Goal: Information Seeking & Learning: Check status

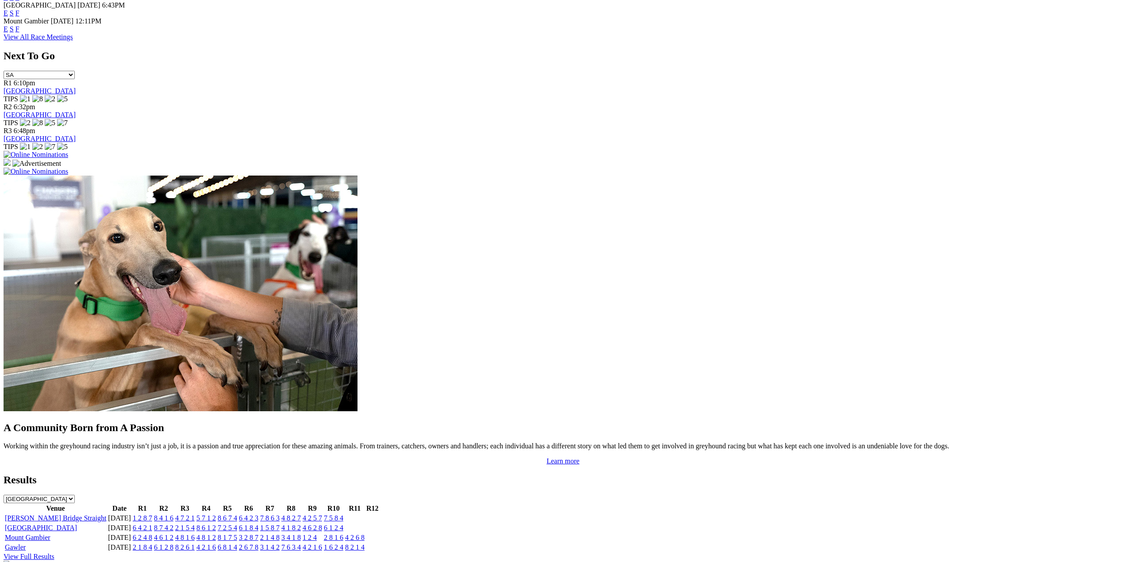
scroll to position [531, 0]
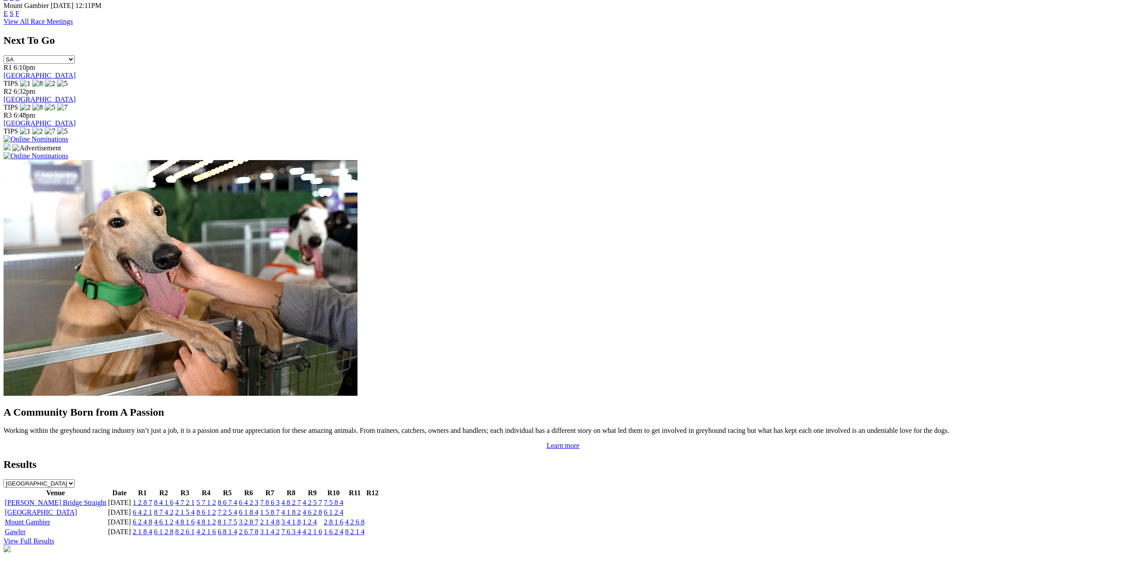
click at [152, 499] on link "1 2 8 7" at bounding box center [142, 503] width 19 height 8
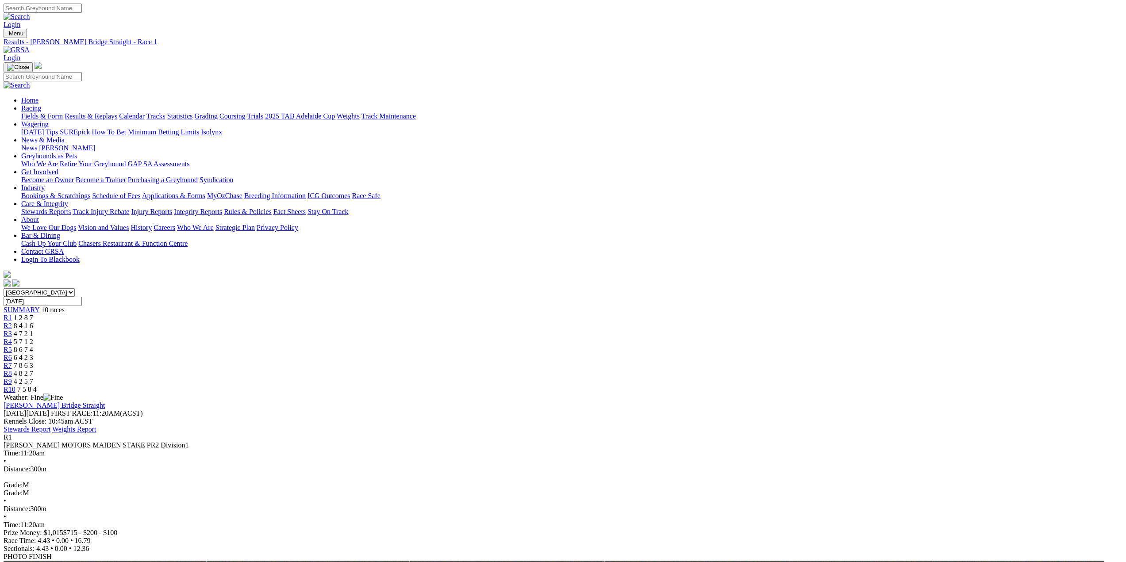
click at [12, 322] on span "R2" at bounding box center [8, 326] width 8 height 8
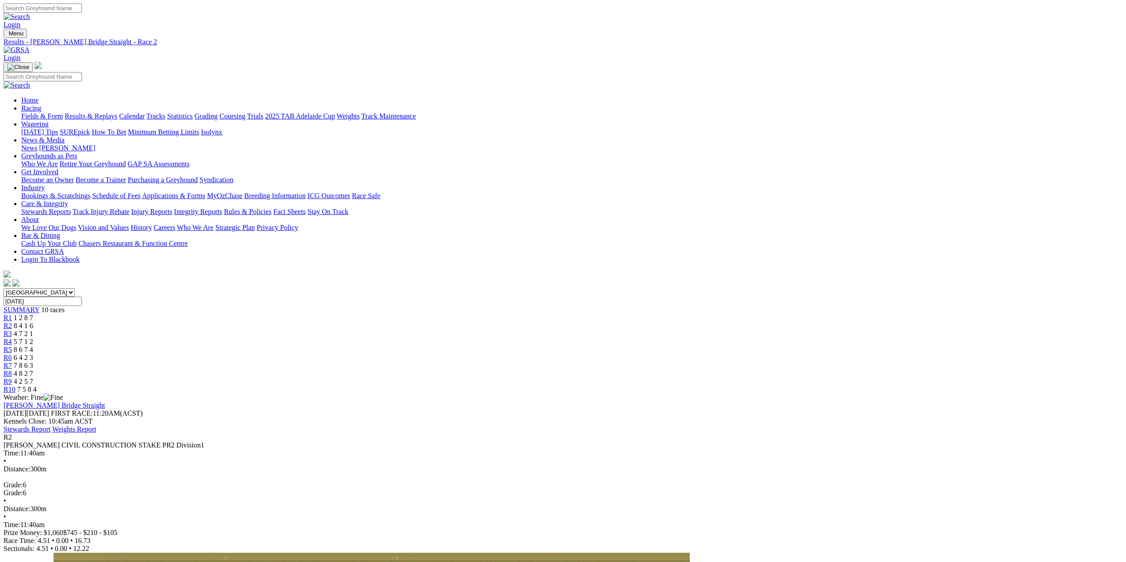
click at [12, 330] on span "R3" at bounding box center [8, 334] width 8 height 8
click at [12, 338] on span "R4" at bounding box center [8, 342] width 8 height 8
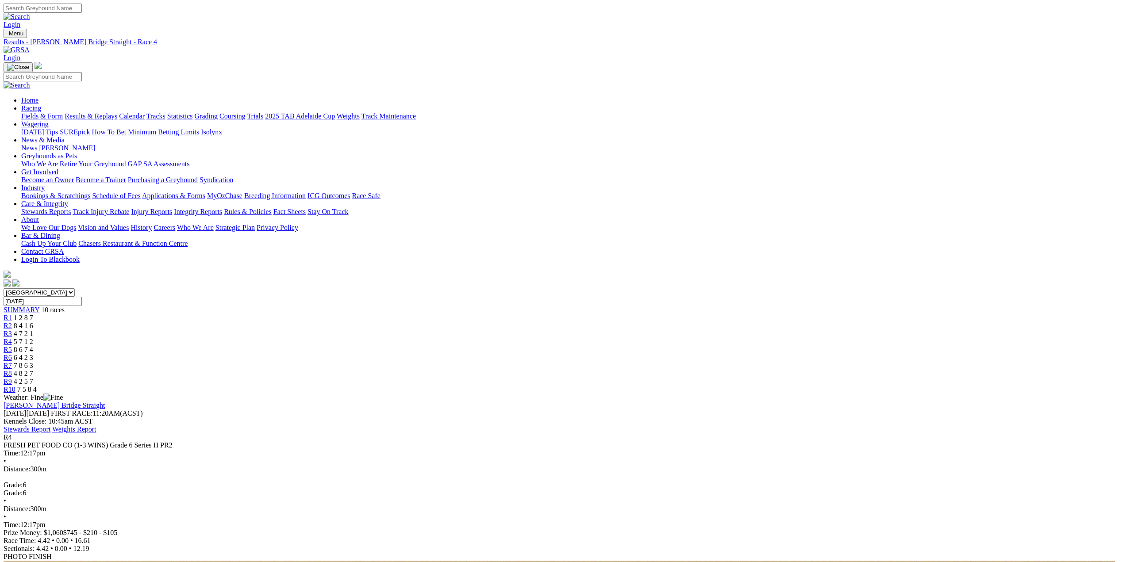
click at [12, 346] on span "R5" at bounding box center [8, 350] width 8 height 8
click at [12, 354] on span "R6" at bounding box center [8, 358] width 8 height 8
click at [12, 362] on span "R7" at bounding box center [8, 366] width 8 height 8
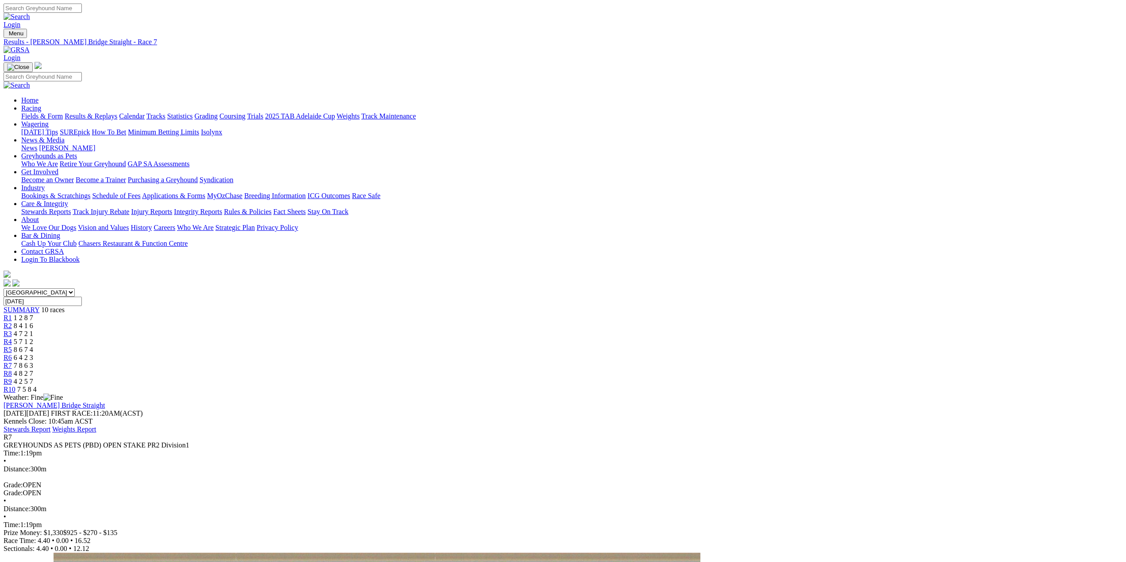
click at [12, 370] on span "R8" at bounding box center [8, 374] width 8 height 8
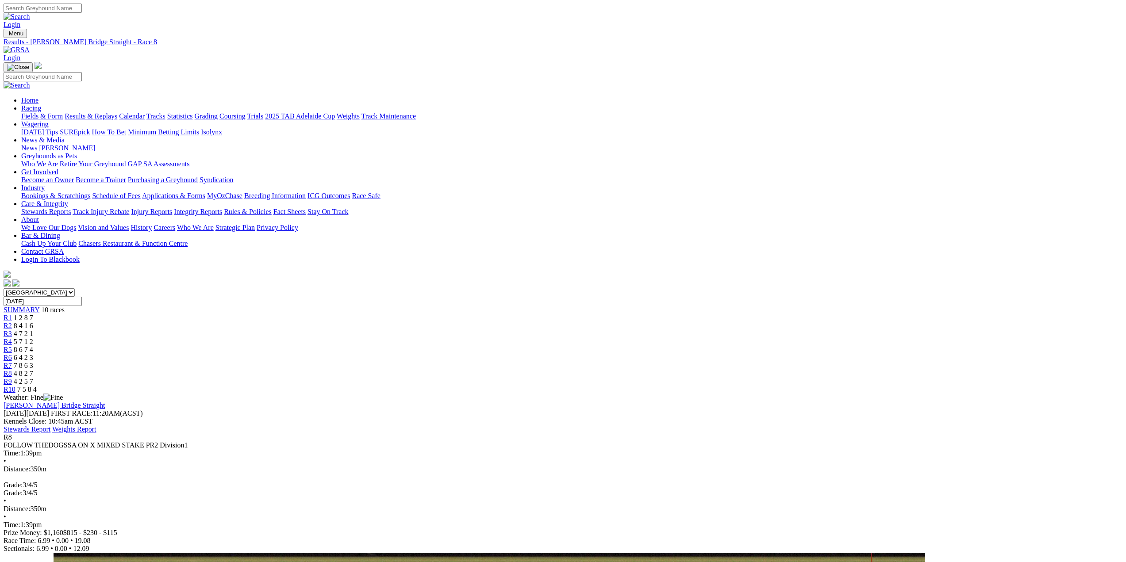
click at [12, 378] on span "R9" at bounding box center [8, 382] width 8 height 8
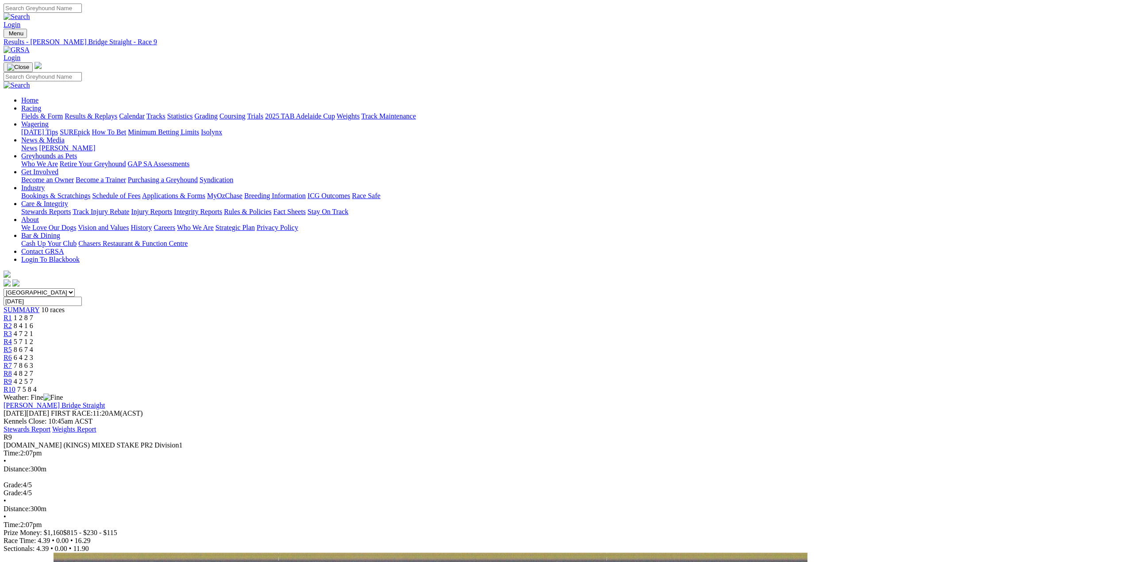
click at [15, 386] on span "R10" at bounding box center [10, 390] width 12 height 8
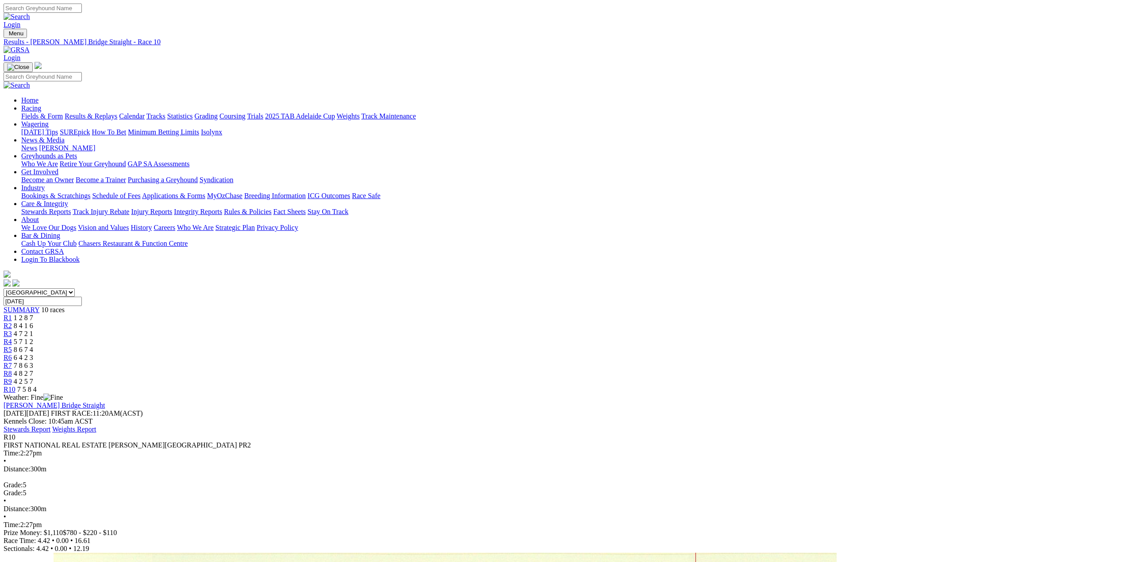
click at [50, 426] on link "Stewards Report" at bounding box center [27, 430] width 47 height 8
click at [12, 362] on span "R7" at bounding box center [8, 366] width 8 height 8
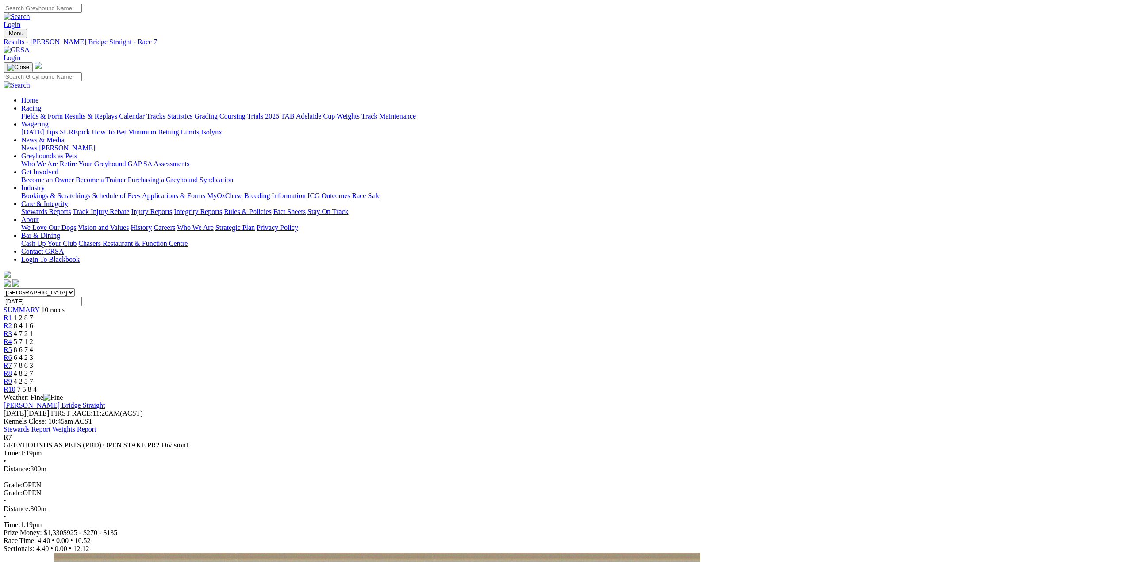
click at [12, 354] on span "R6" at bounding box center [8, 358] width 8 height 8
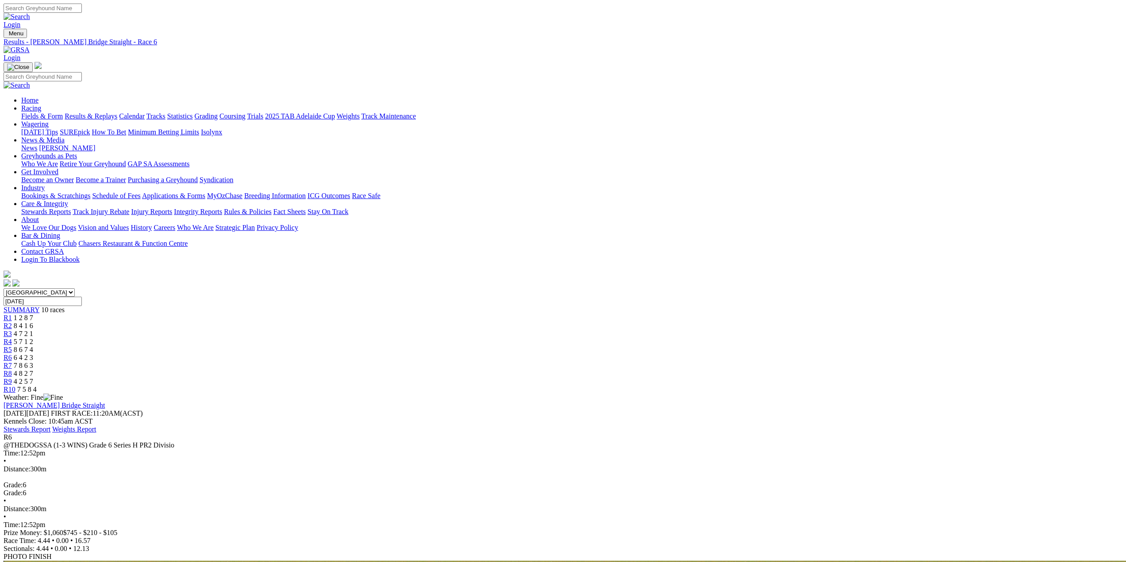
click at [12, 346] on span "R5" at bounding box center [8, 350] width 8 height 8
